Goal: Entertainment & Leisure: Consume media (video, audio)

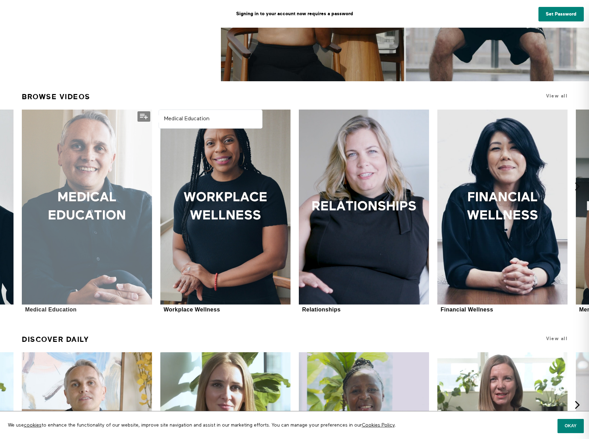
scroll to position [208, 0]
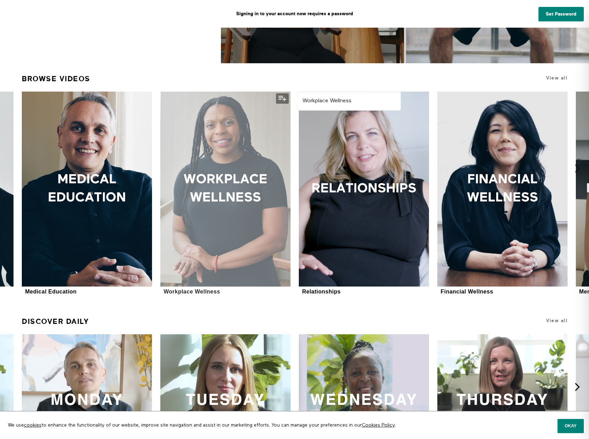
click at [213, 189] on div at bounding box center [225, 189] width 130 height 195
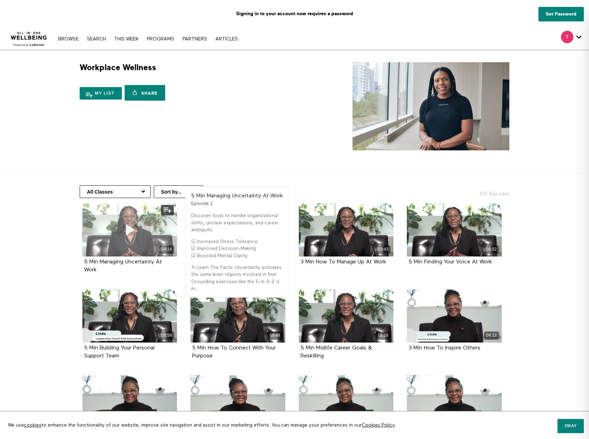
click at [129, 230] on icon at bounding box center [129, 230] width 21 height 12
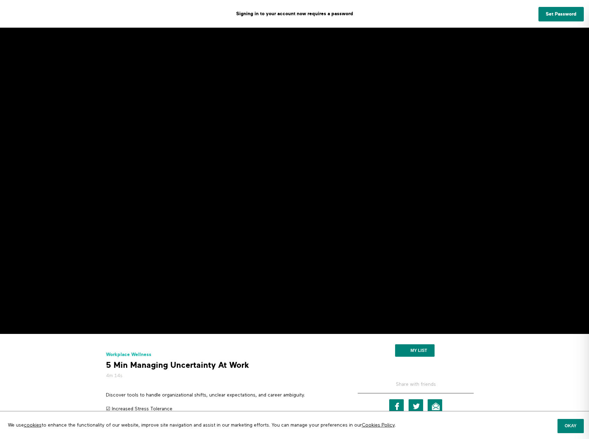
scroll to position [35, 0]
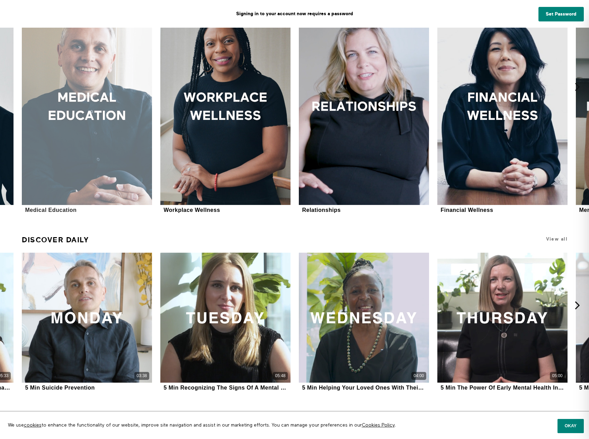
scroll to position [349, 0]
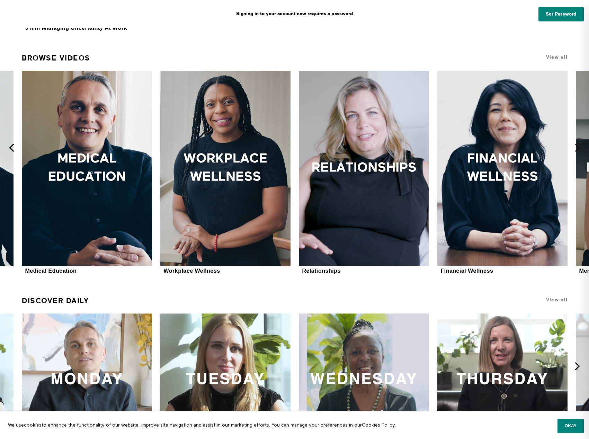
click at [10, 148] on icon at bounding box center [11, 148] width 9 height 9
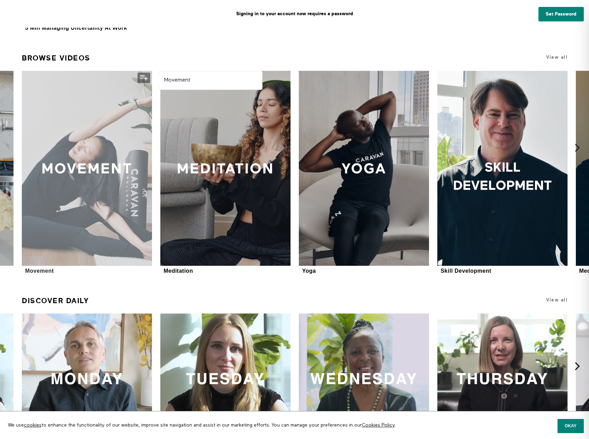
click at [72, 183] on div at bounding box center [87, 168] width 130 height 195
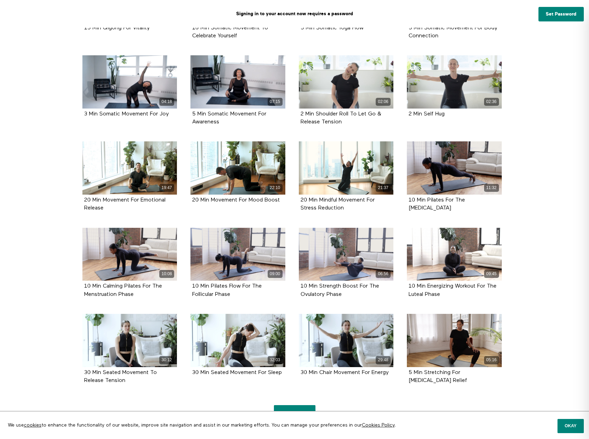
scroll to position [345, 0]
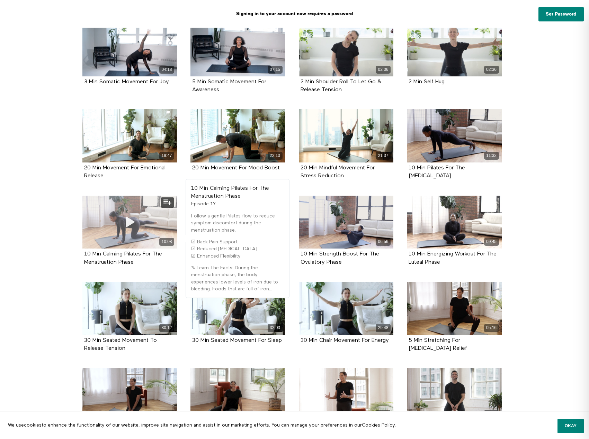
click at [128, 221] on icon at bounding box center [129, 222] width 21 height 12
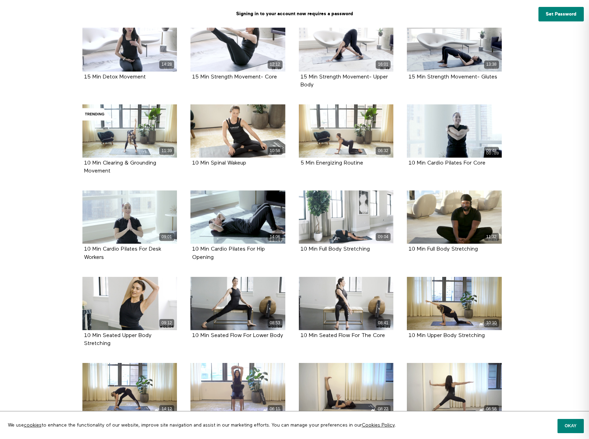
scroll to position [1140, 0]
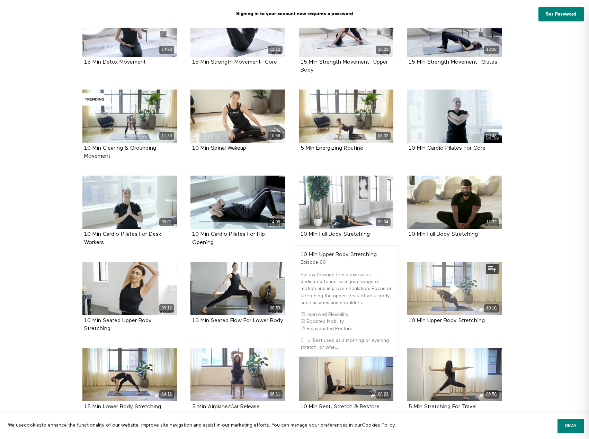
click at [453, 287] on icon at bounding box center [454, 289] width 21 height 12
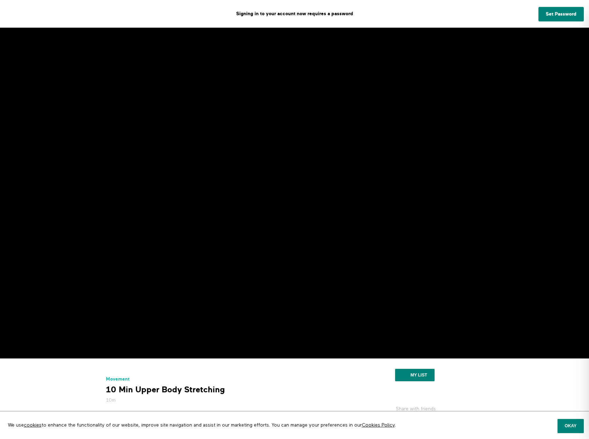
scroll to position [35, 0]
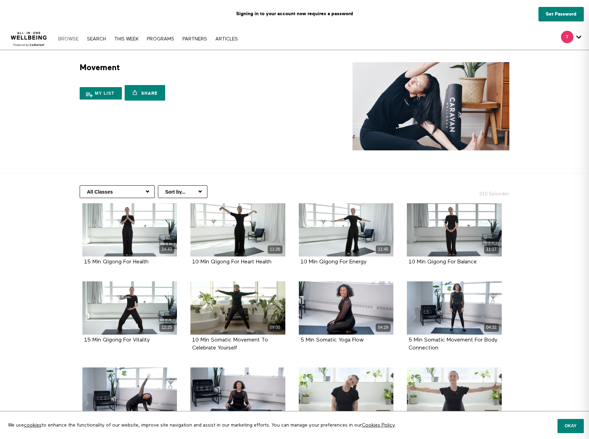
click at [71, 38] on link "Browse" at bounding box center [68, 39] width 27 height 5
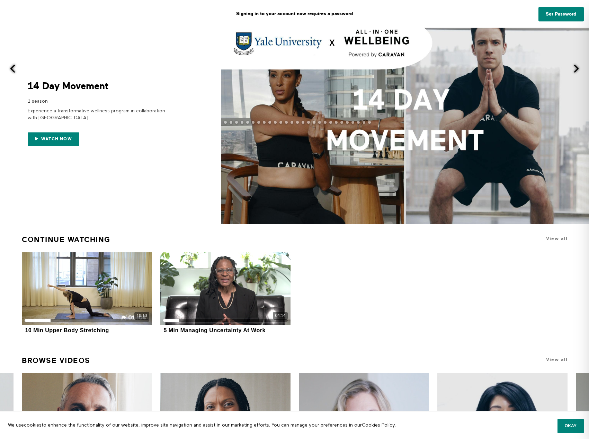
scroll to position [35, 0]
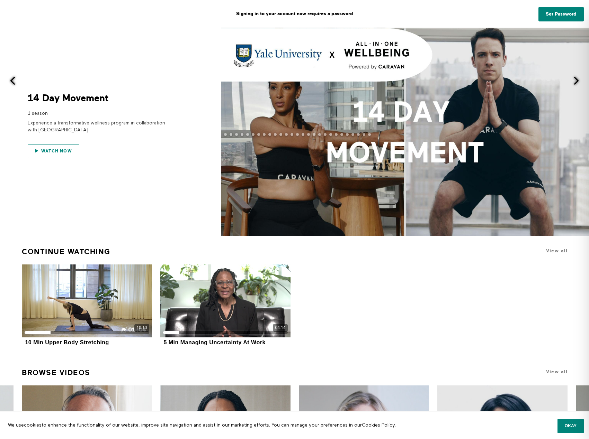
click at [68, 152] on span "Watch now" at bounding box center [56, 151] width 31 height 5
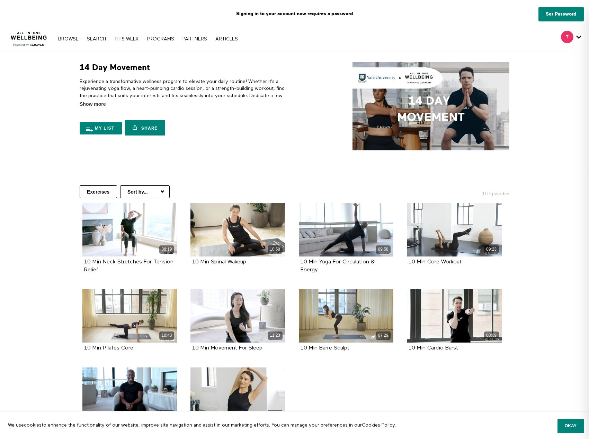
click at [429, 100] on img at bounding box center [430, 106] width 157 height 88
click at [68, 37] on link "Browse" at bounding box center [68, 39] width 27 height 5
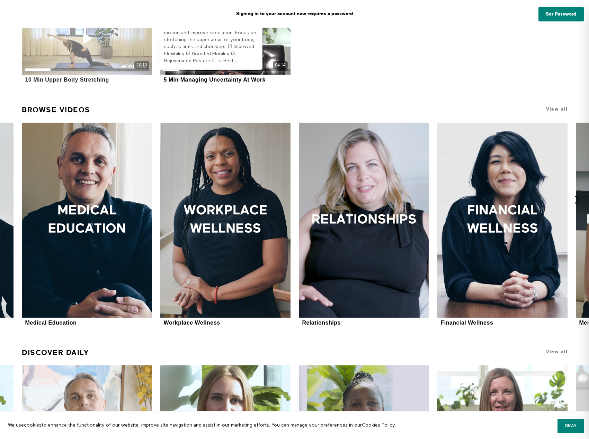
scroll to position [311, 0]
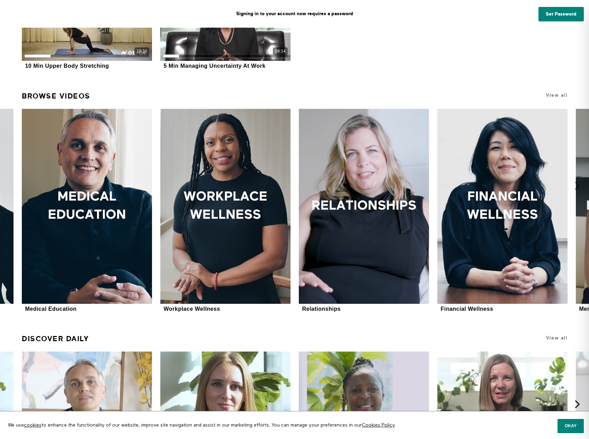
click at [578, 187] on icon at bounding box center [577, 186] width 9 height 9
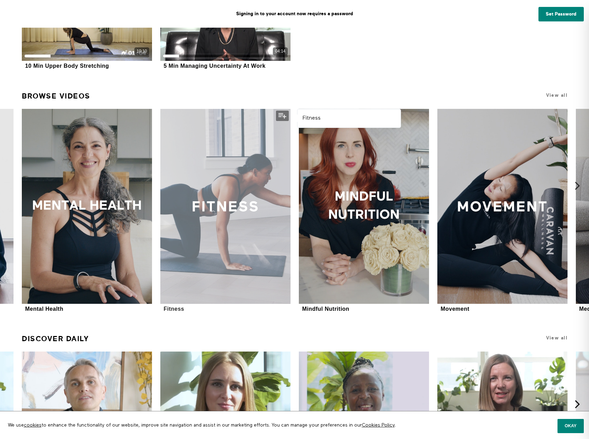
click at [221, 206] on div at bounding box center [225, 206] width 130 height 195
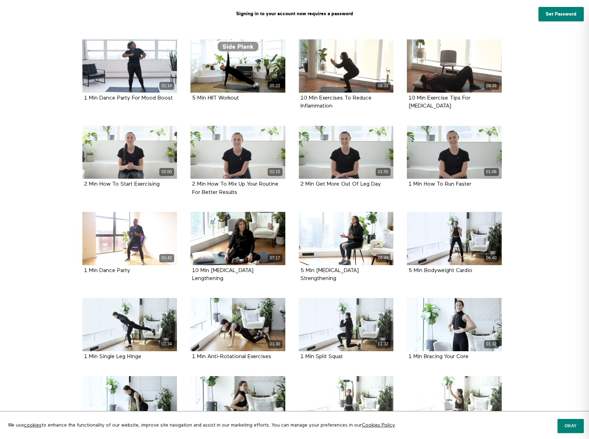
scroll to position [415, 0]
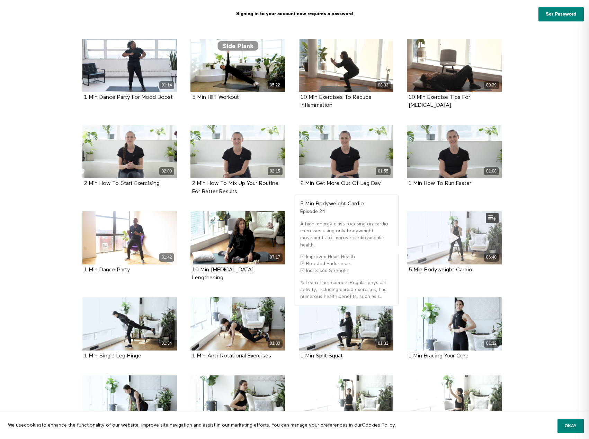
click at [453, 238] on icon at bounding box center [454, 238] width 21 height 12
